Goal: Task Accomplishment & Management: Use online tool/utility

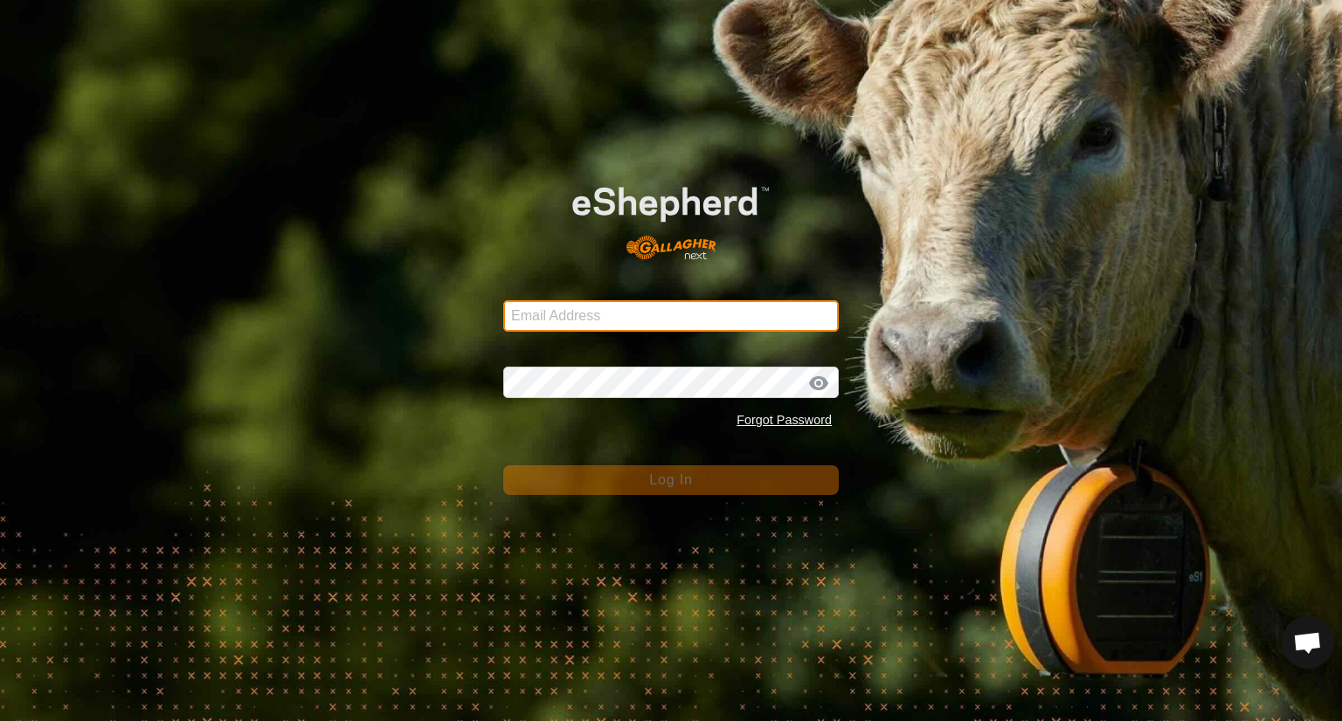
click at [628, 312] on input "Email Address" at bounding box center [670, 315] width 335 height 31
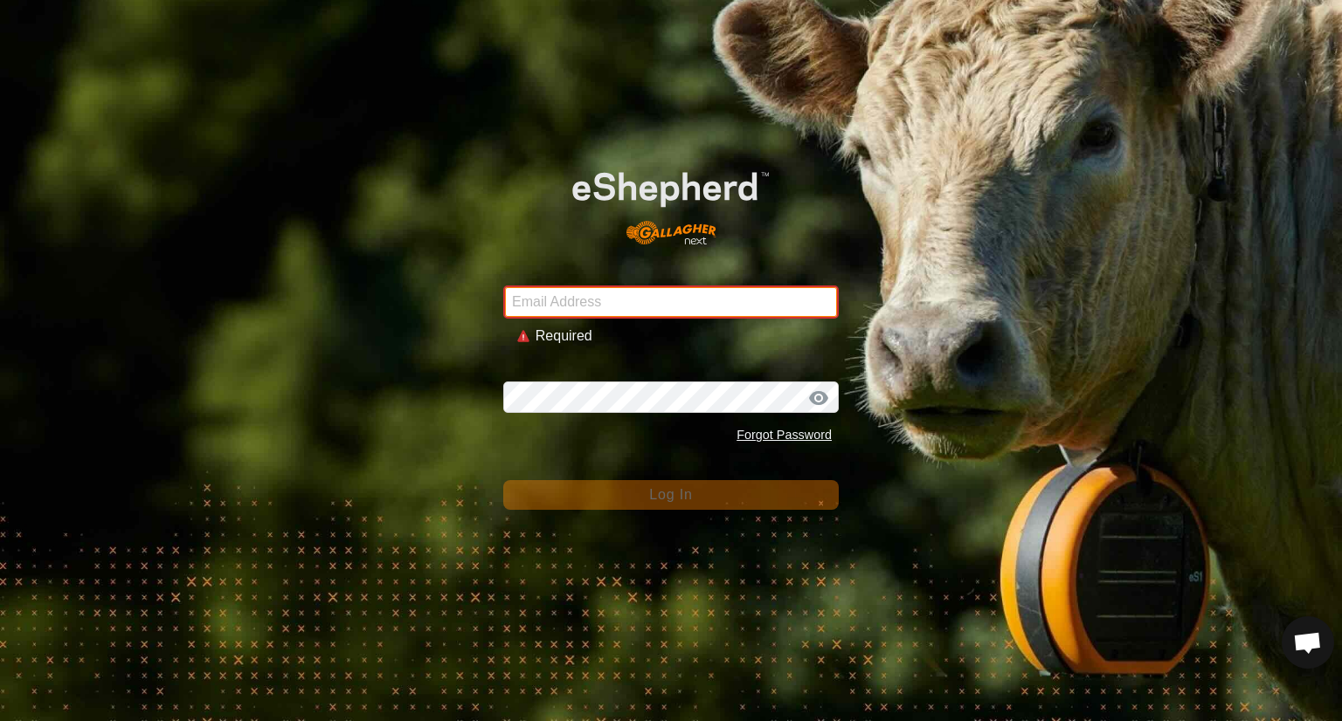
type input "50mileranch@gmail.com"
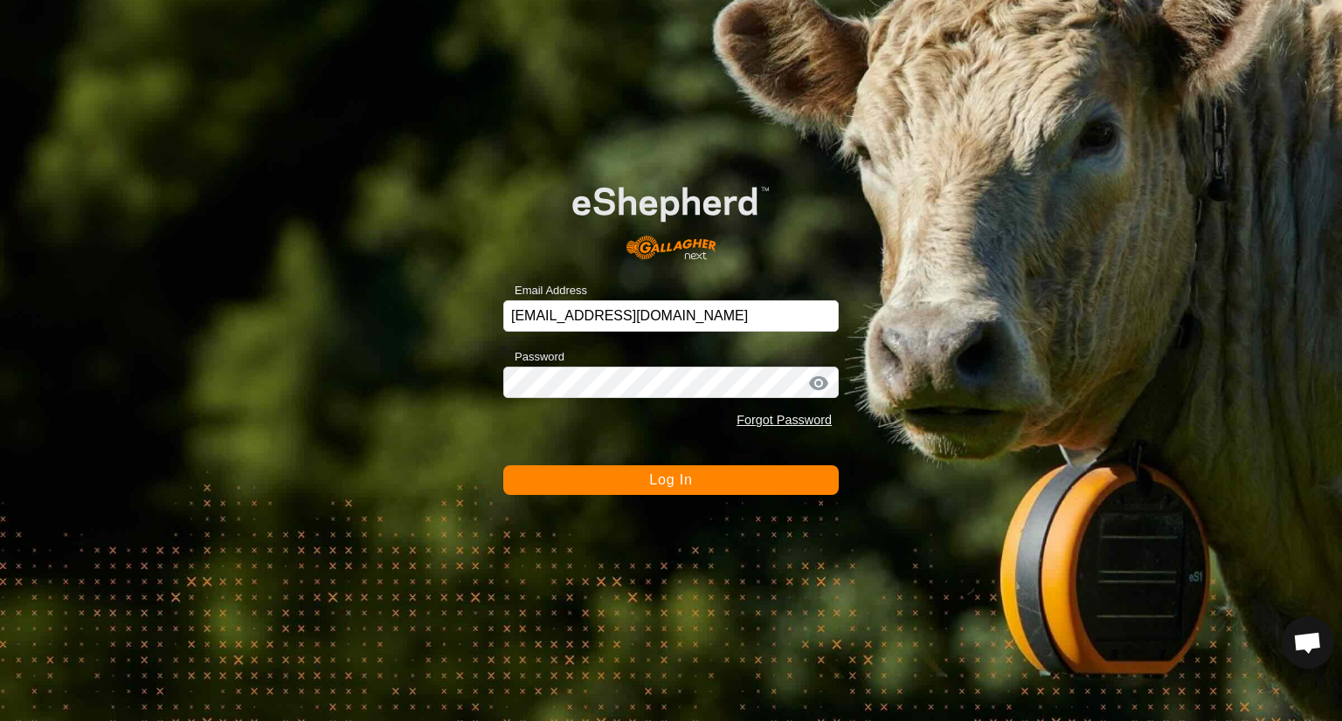
click at [543, 493] on button "Log In" at bounding box center [670, 481] width 335 height 30
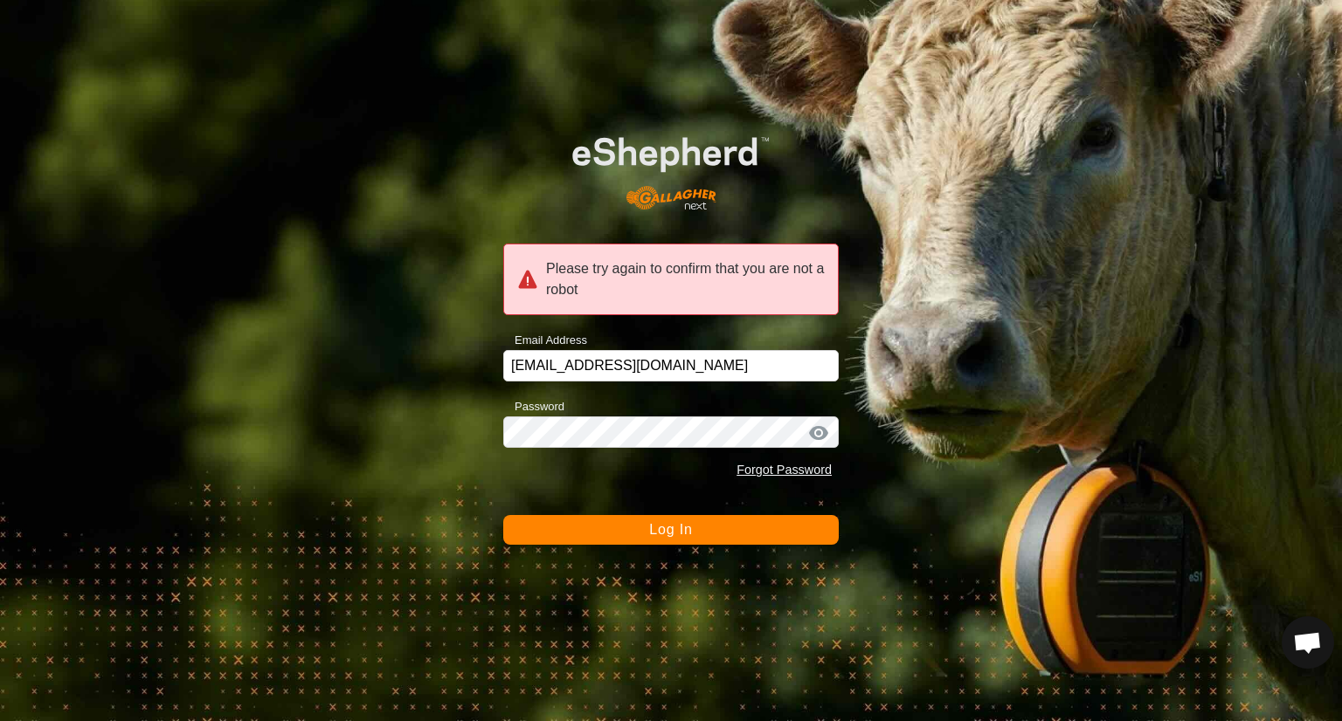
click at [574, 542] on button "Log In" at bounding box center [670, 530] width 335 height 30
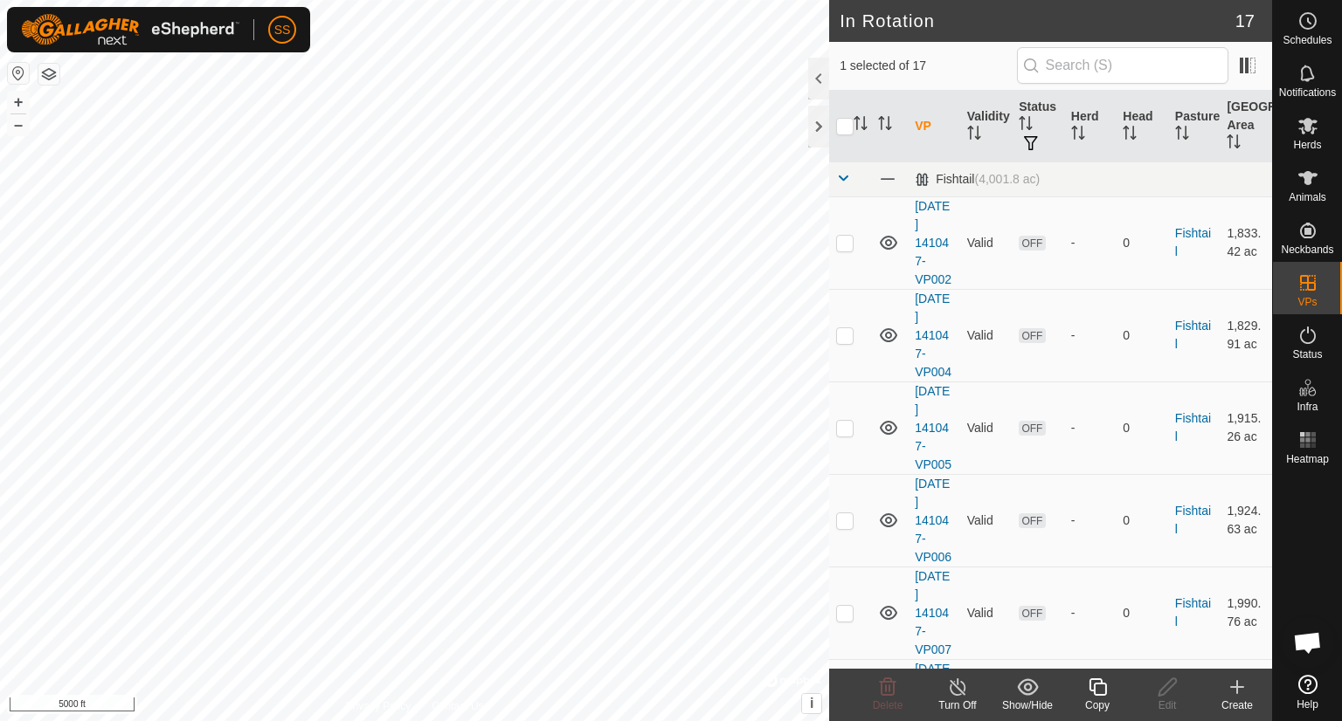
click at [1097, 685] on icon at bounding box center [1098, 687] width 22 height 21
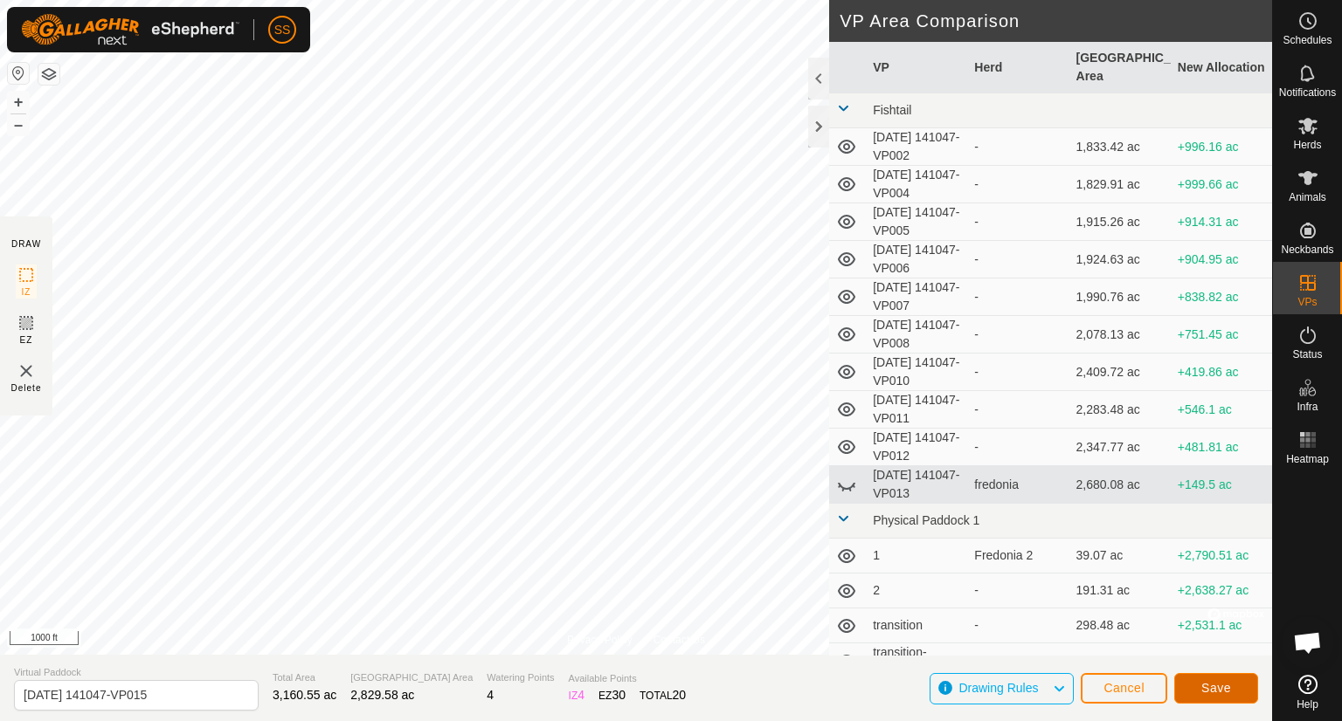
click at [1209, 686] on span "Save" at bounding box center [1216, 688] width 30 height 14
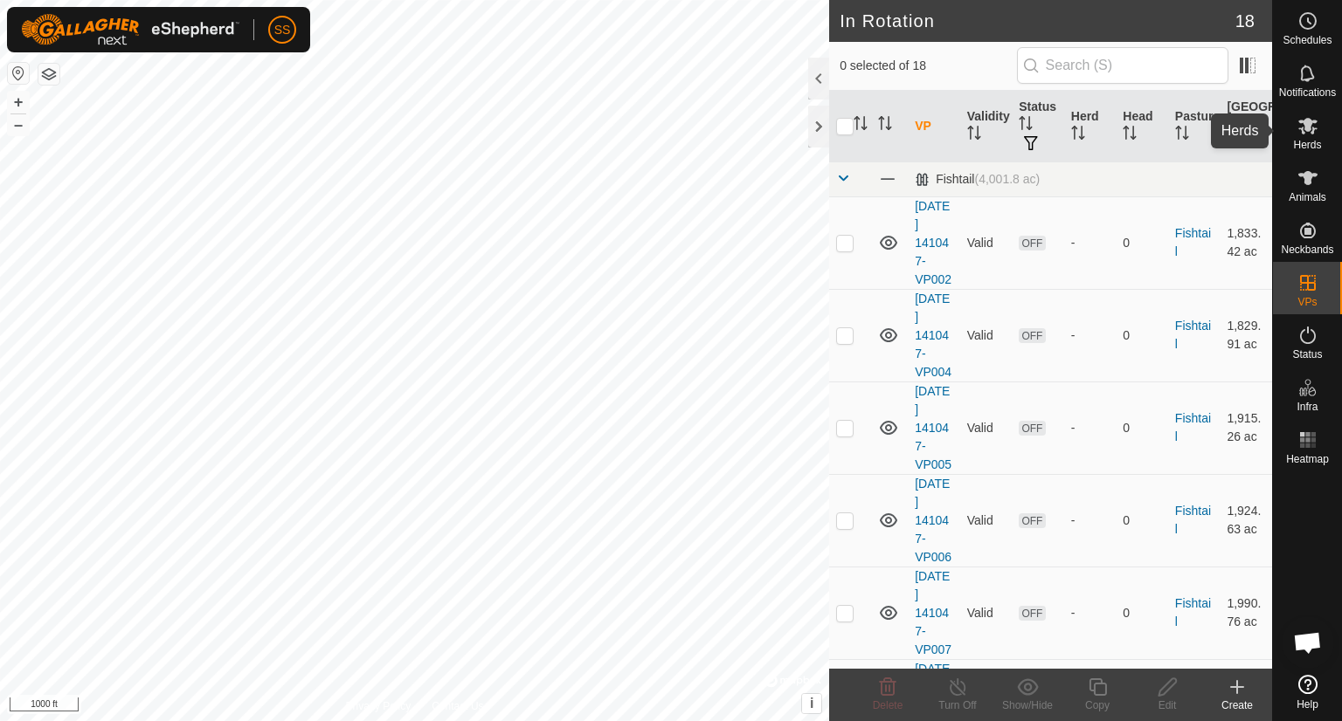
click at [1308, 123] on icon at bounding box center [1307, 126] width 19 height 17
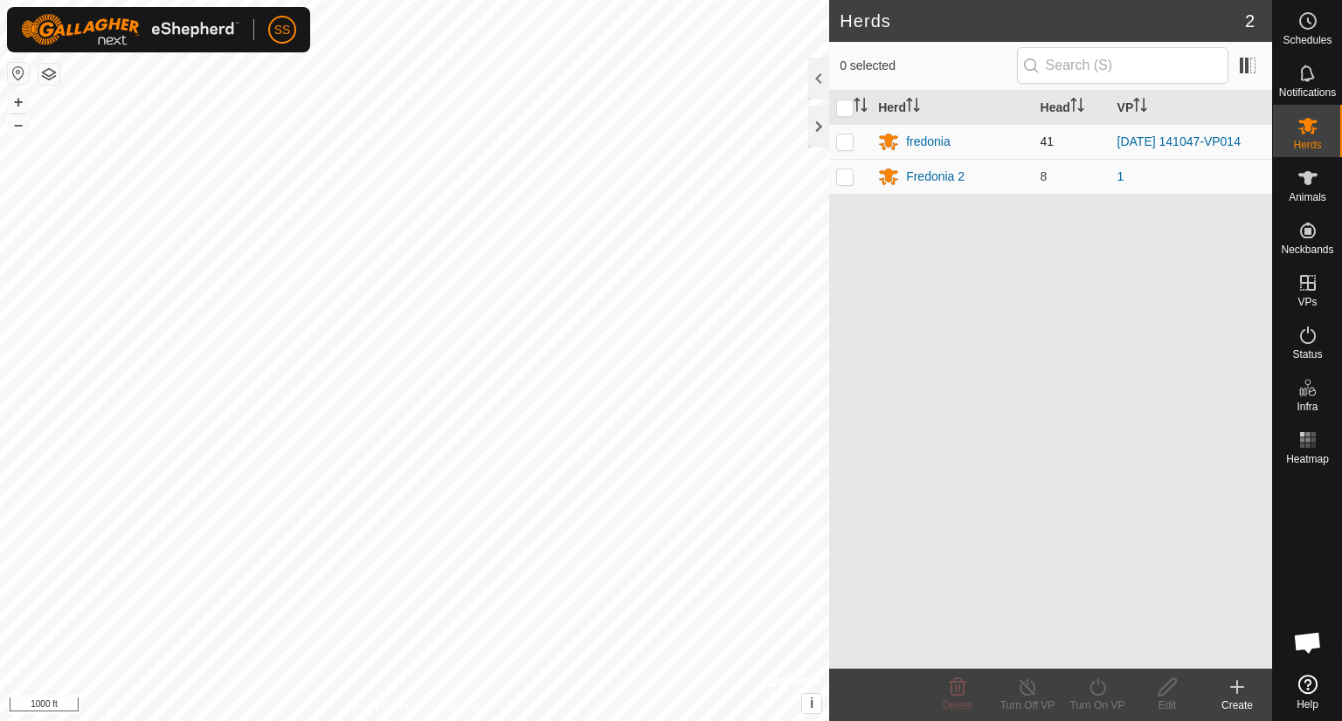
click at [842, 138] on p-checkbox at bounding box center [844, 142] width 17 height 14
checkbox input "true"
click at [1099, 686] on icon at bounding box center [1098, 687] width 22 height 21
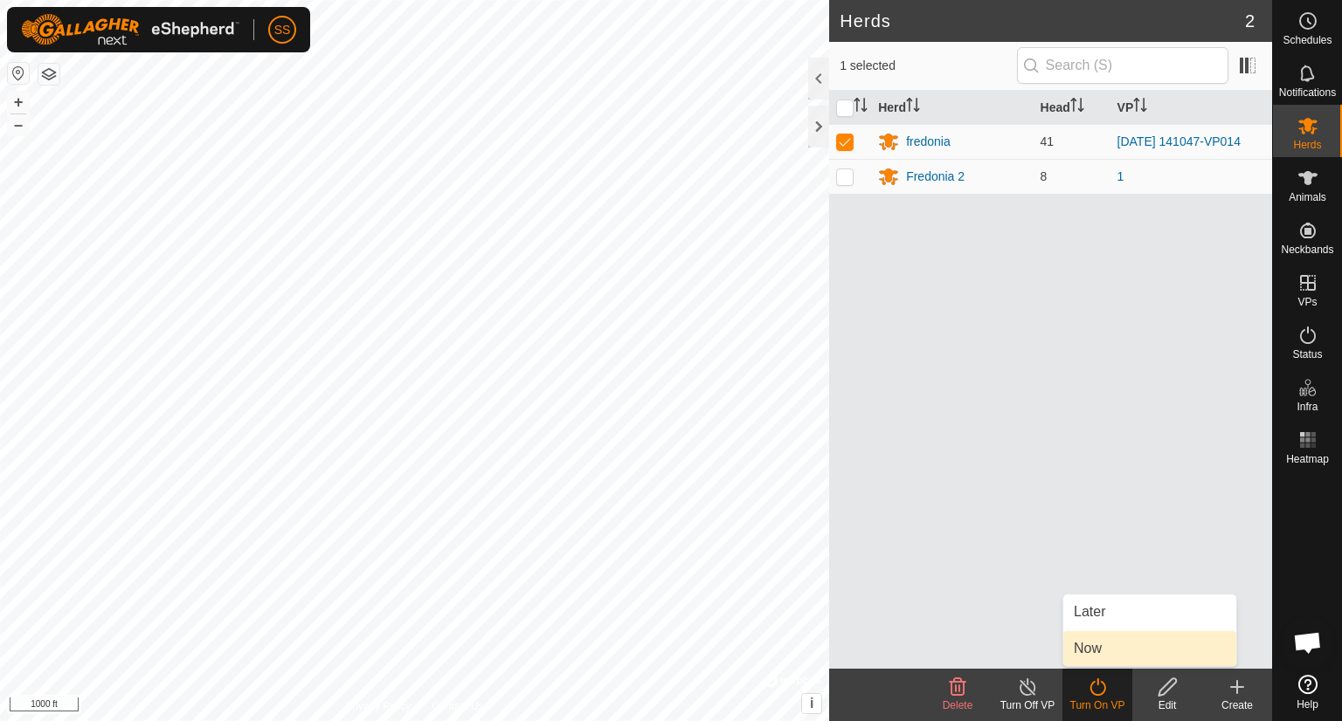
click at [1107, 640] on link "Now" at bounding box center [1149, 648] width 173 height 35
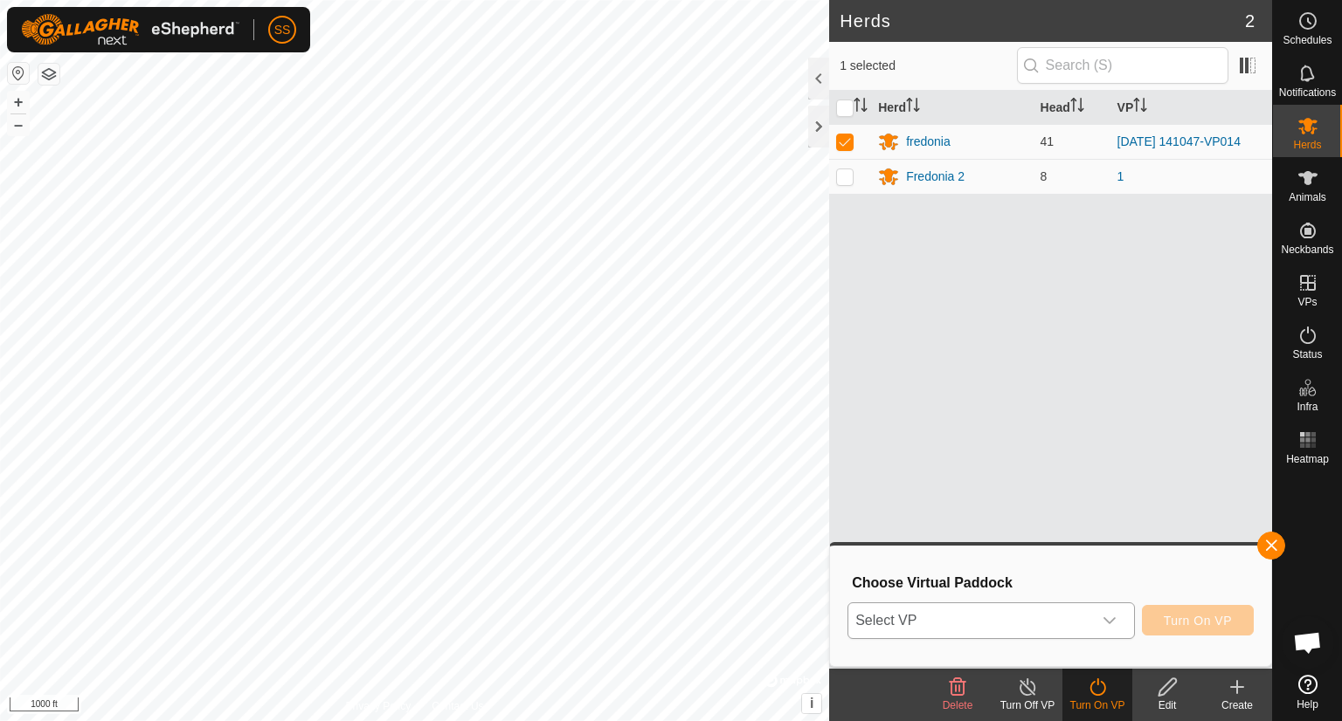
click at [1094, 624] on div "dropdown trigger" at bounding box center [1109, 621] width 35 height 35
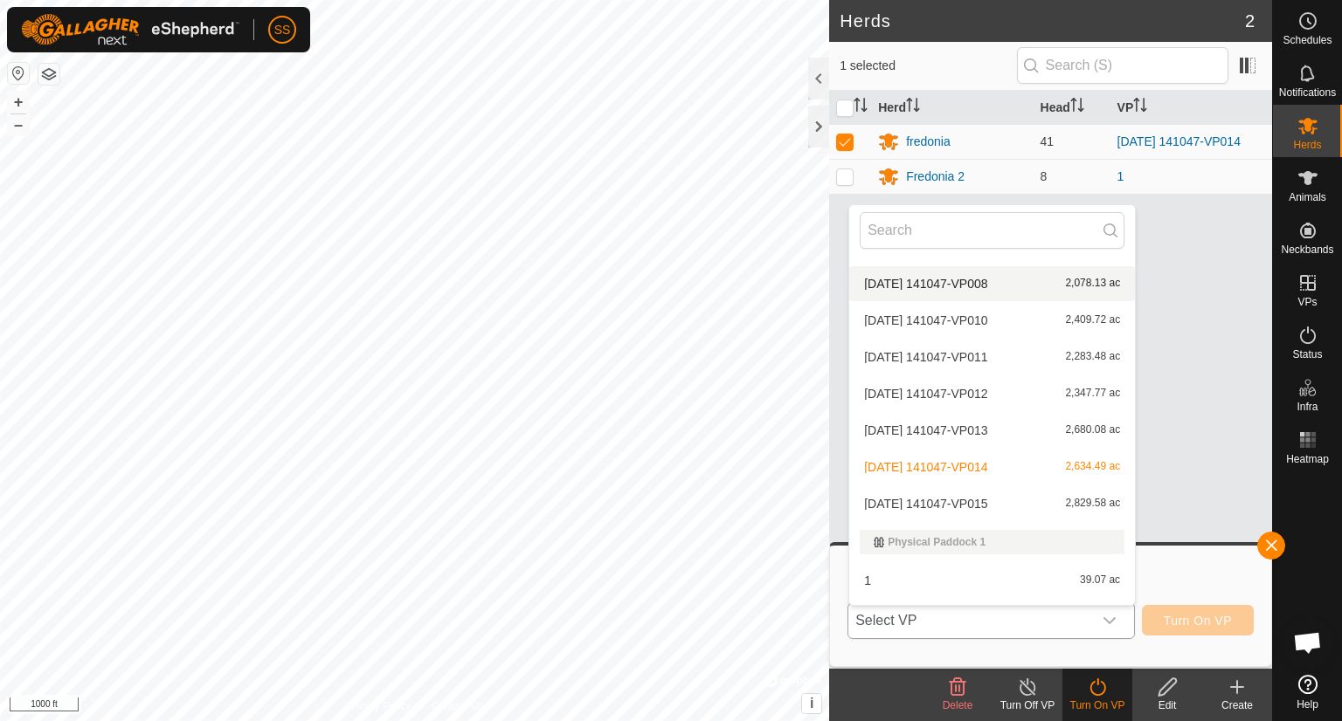
scroll to position [230, 0]
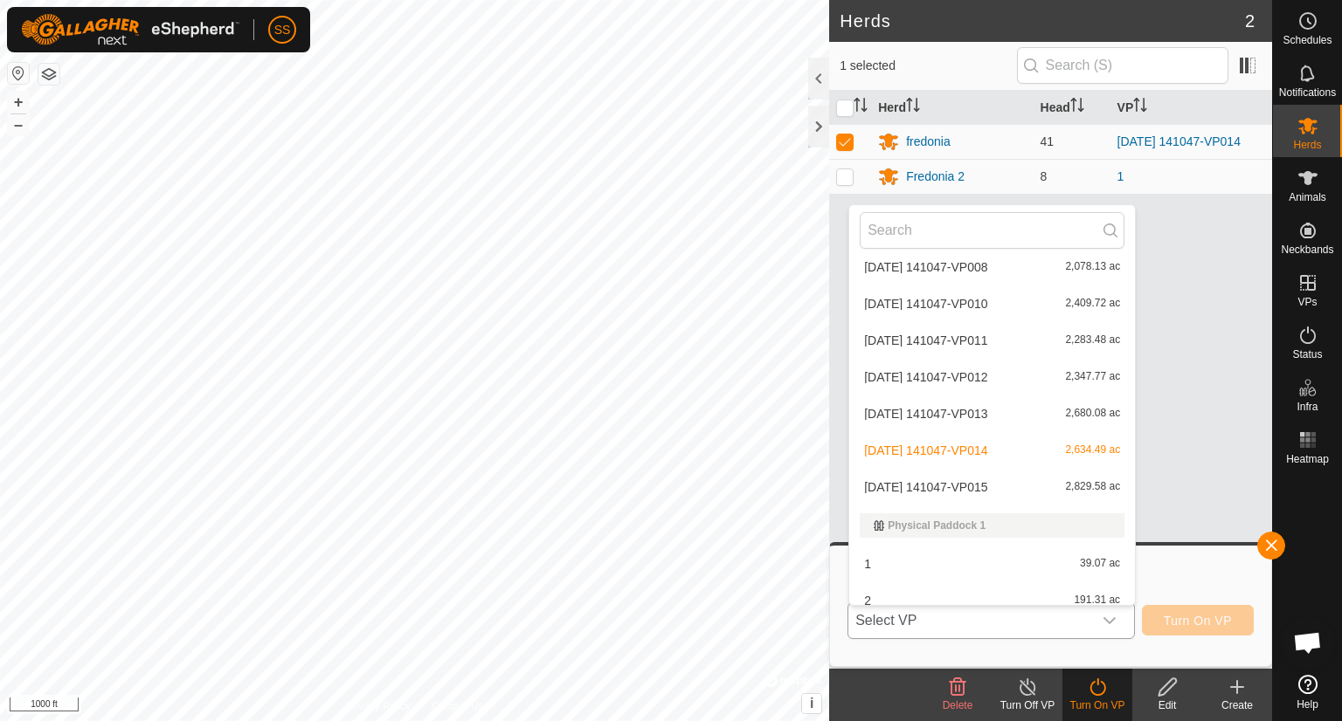
click at [1059, 483] on li "[DATE] 141047-VP015 2,829.58 ac" at bounding box center [992, 487] width 286 height 35
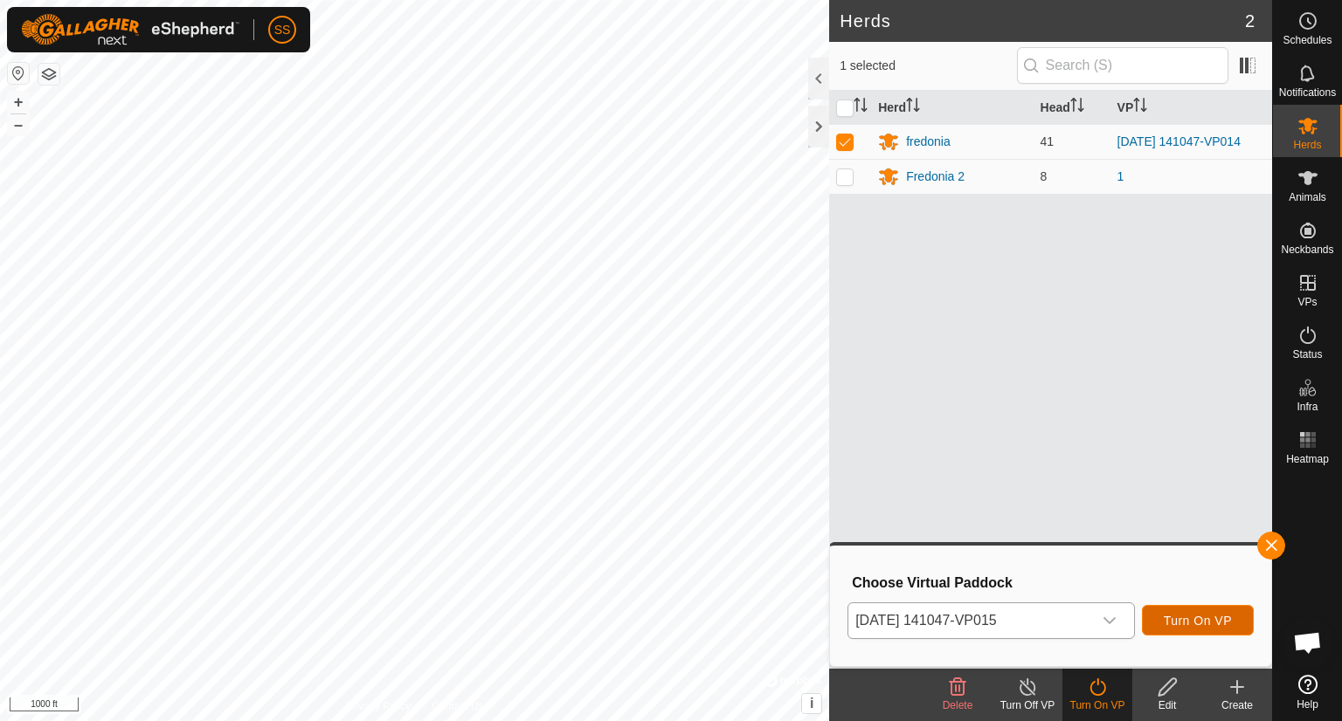
click at [1179, 617] on span "Turn On VP" at bounding box center [1197, 621] width 68 height 14
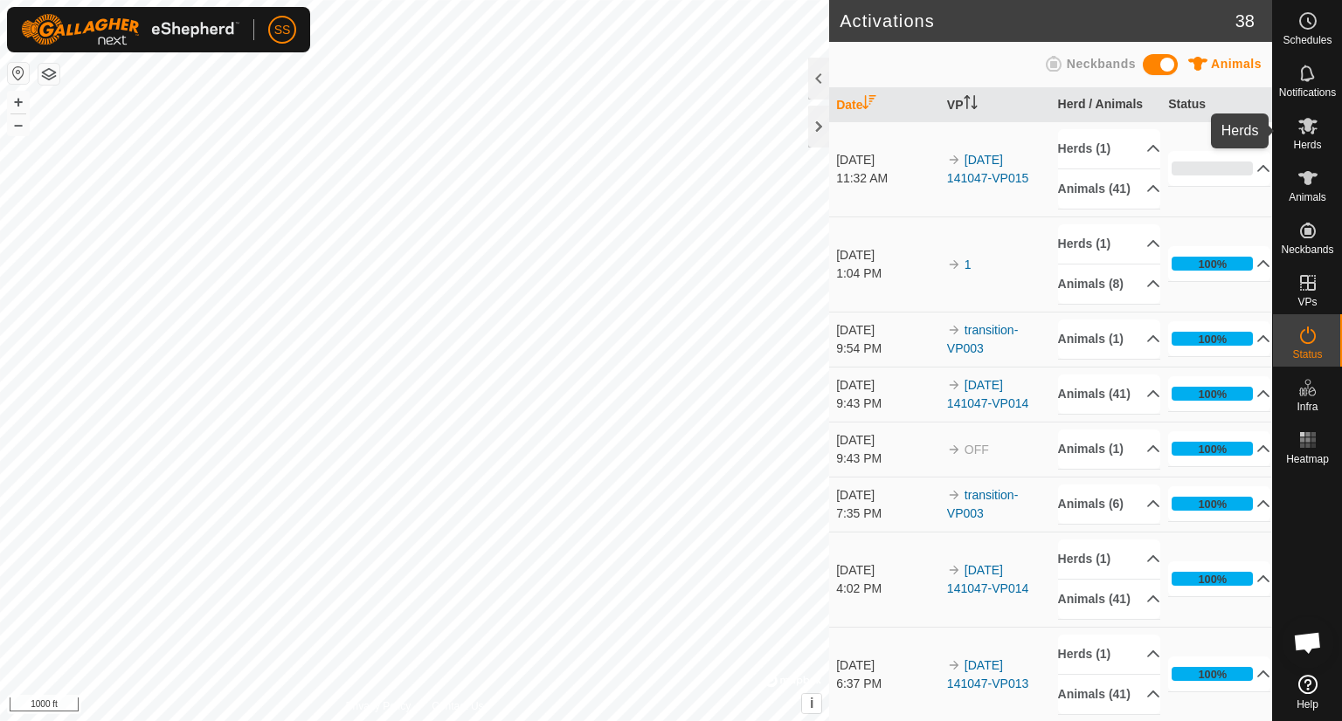
click at [1341, 108] on div "Herds" at bounding box center [1307, 131] width 69 height 52
